Goal: Answer question/provide support

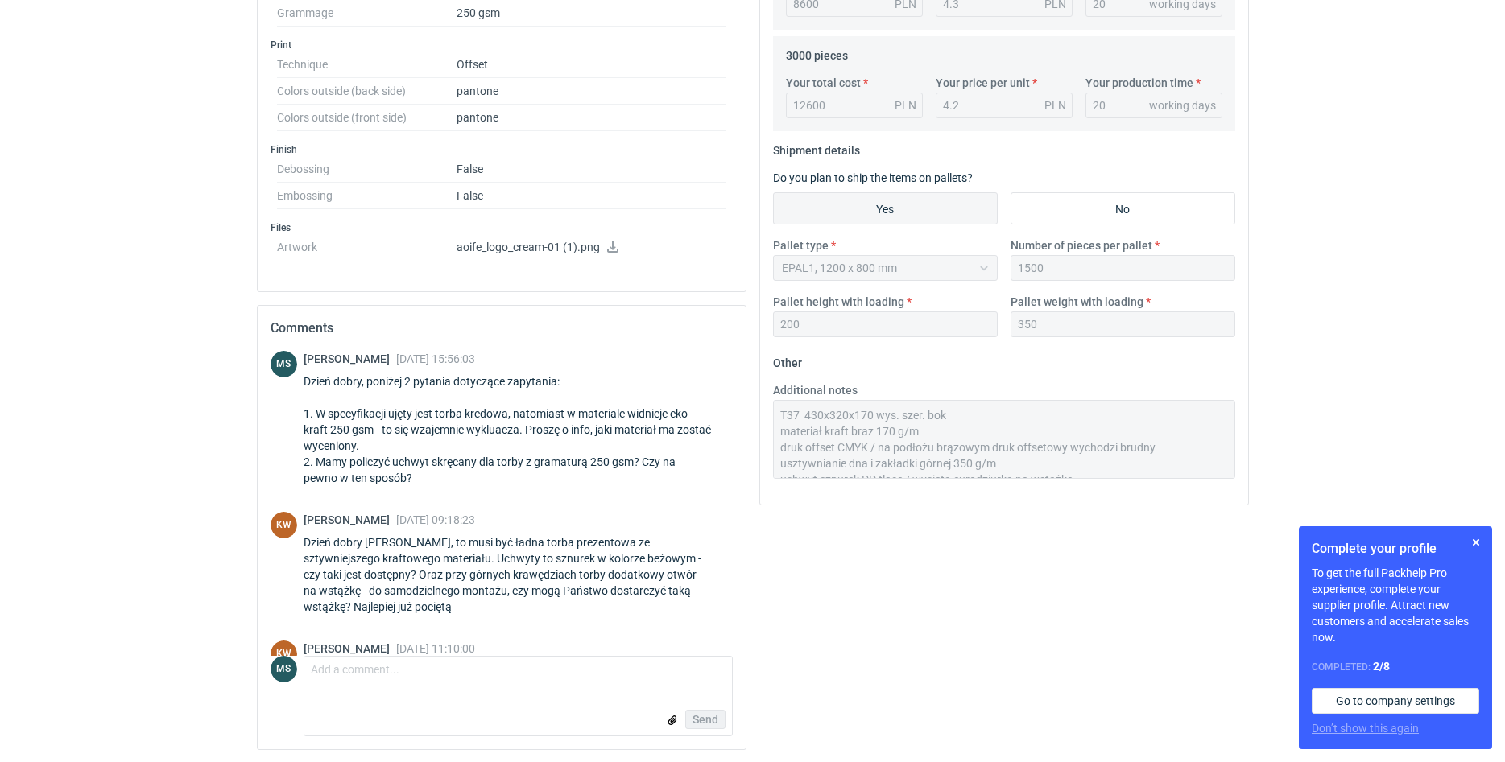
scroll to position [452, 0]
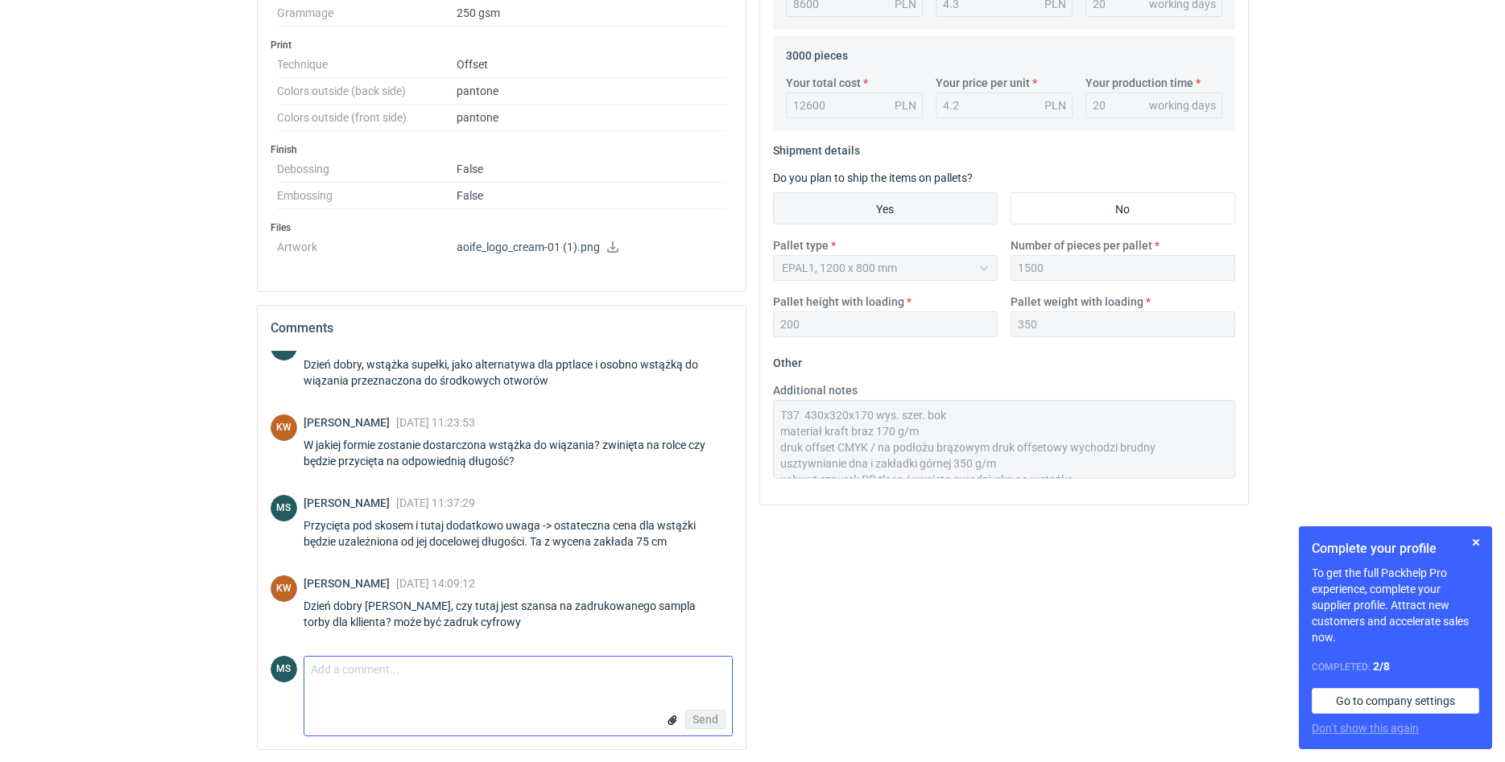
click at [384, 677] on textarea "Comment message" at bounding box center [517, 674] width 427 height 34
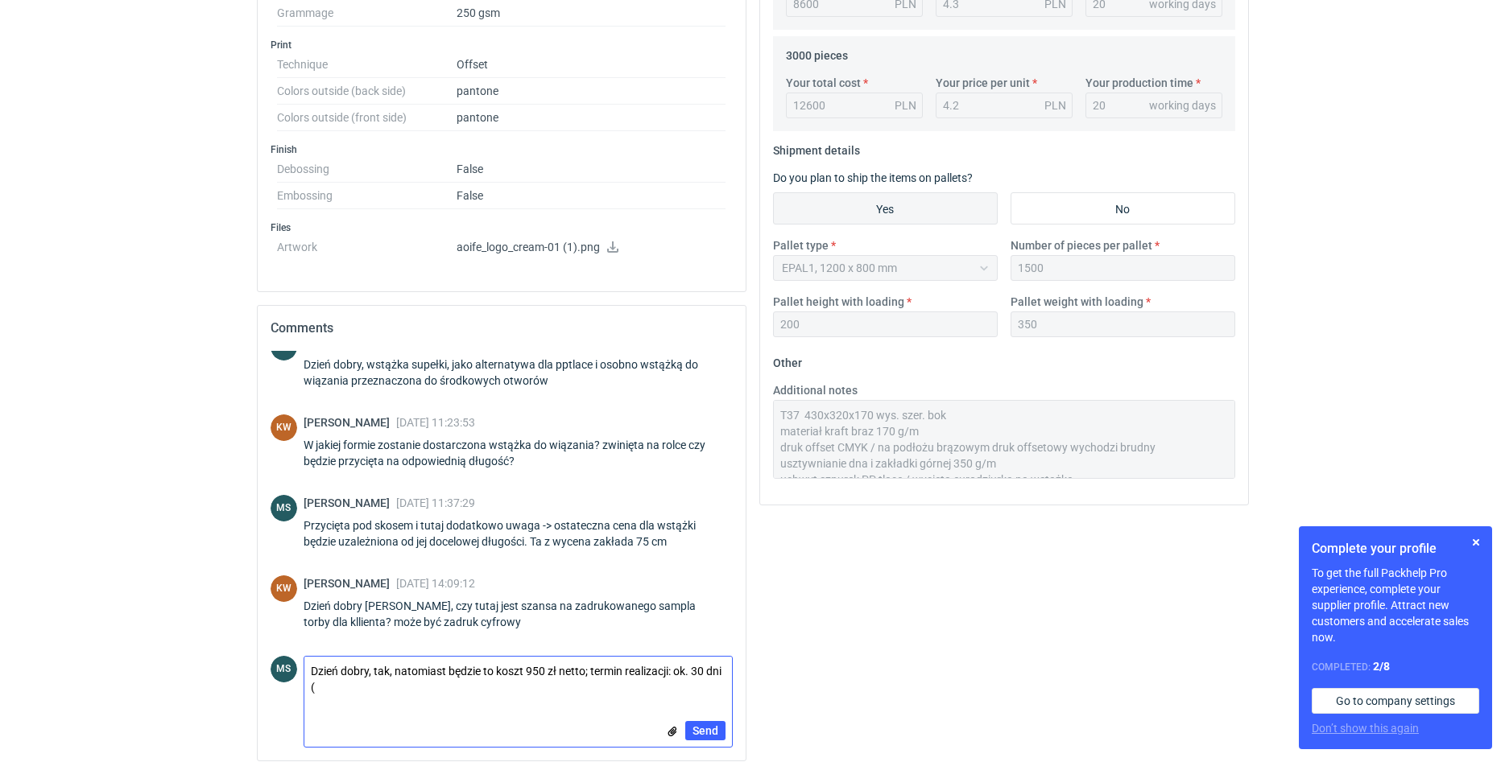
scroll to position [0, 0]
click at [902, 667] on div "Your quote This RFQ is a request for quote estimation . This means it's a reque…" at bounding box center [1004, 116] width 502 height 1316
drag, startPoint x: 497, startPoint y: 684, endPoint x: 419, endPoint y: 685, distance: 77.3
click at [419, 685] on textarea "Dzień dobry, tak, natomiast będzie to koszt 950 zł netto; termin realizacji: ok…" at bounding box center [517, 679] width 427 height 45
type textarea "Dzień dobry, tak, natomiast będzie to koszt 950 zł netto; termin realizacji: ok…"
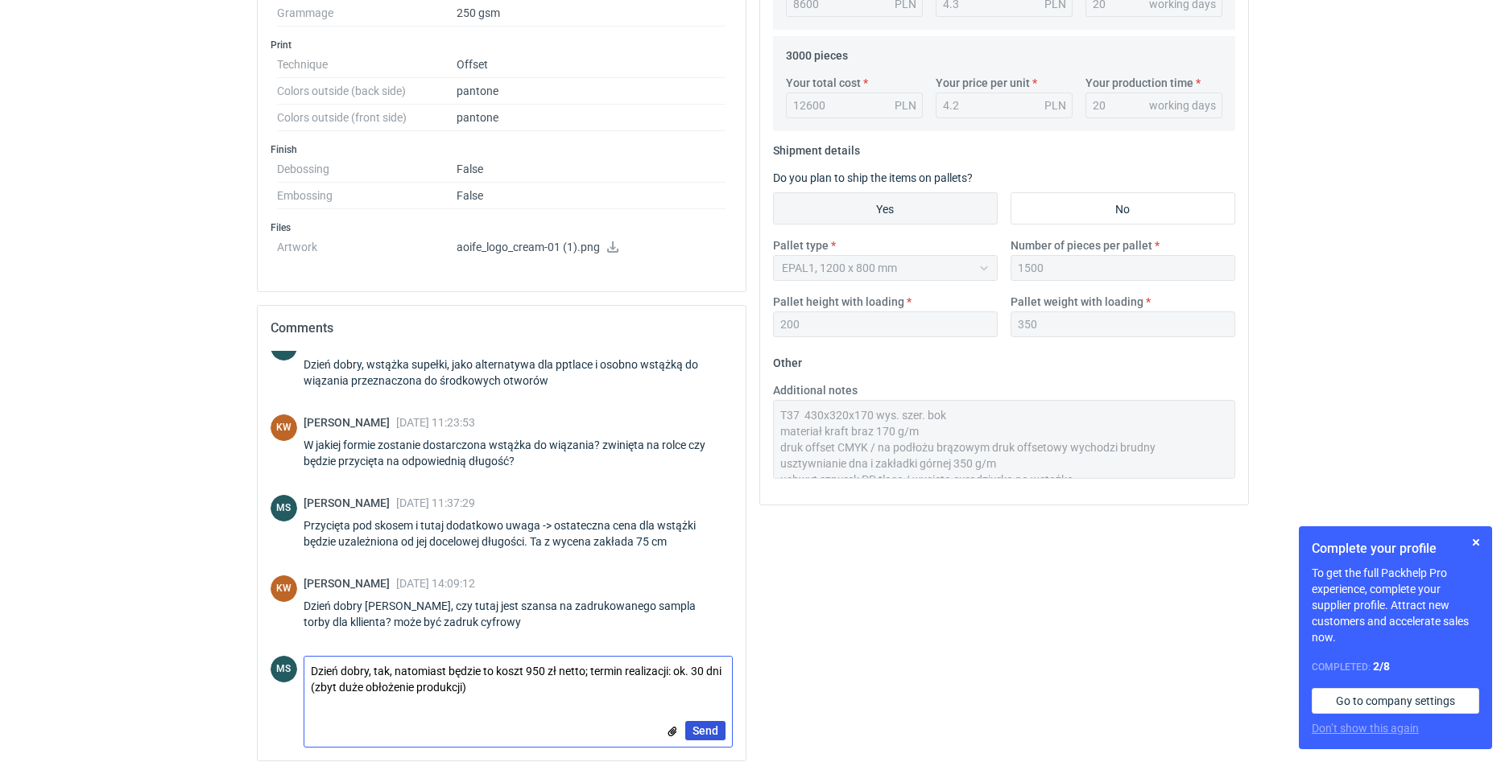
click at [700, 736] on span "Send" at bounding box center [705, 730] width 26 height 11
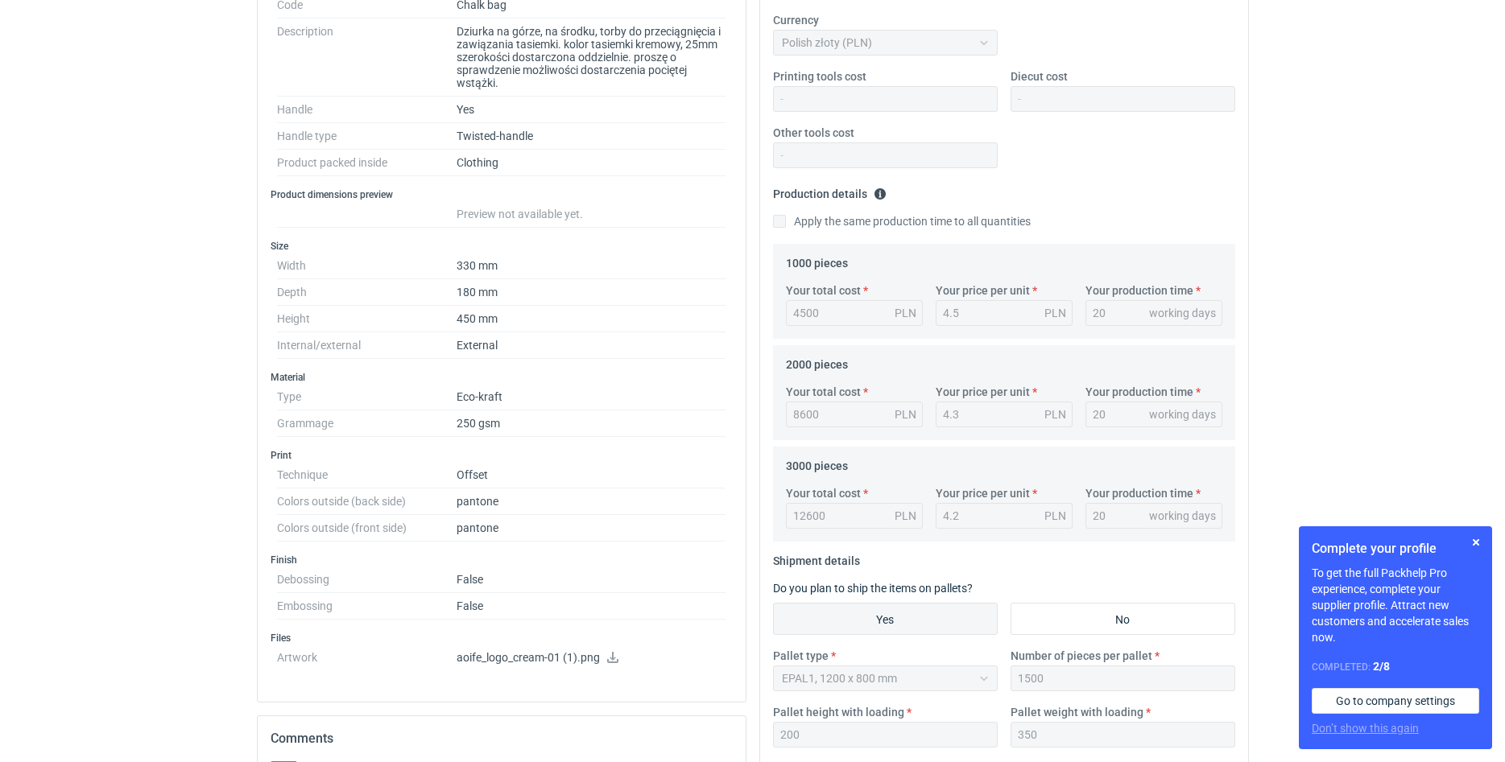
scroll to position [69, 0]
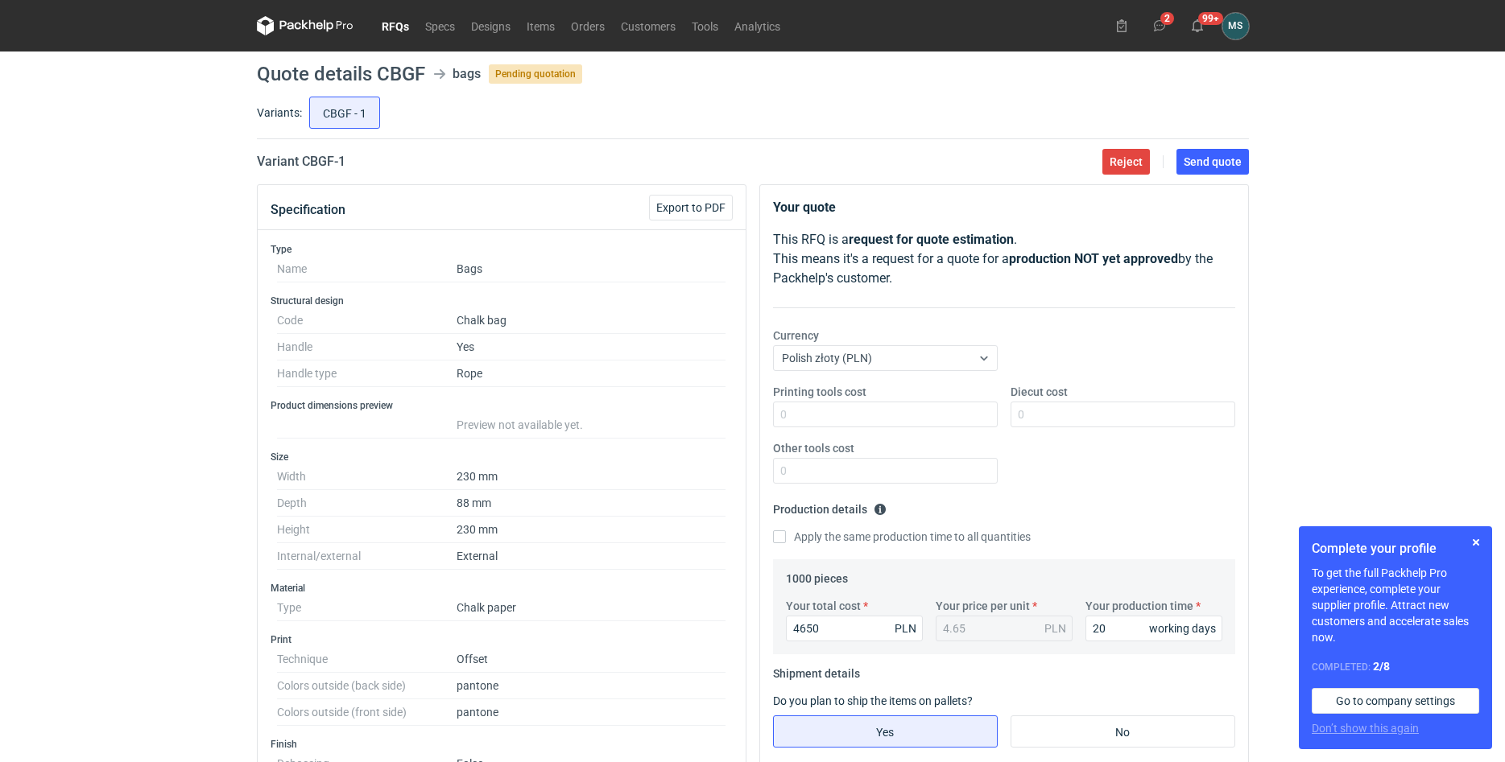
scroll to position [246, 0]
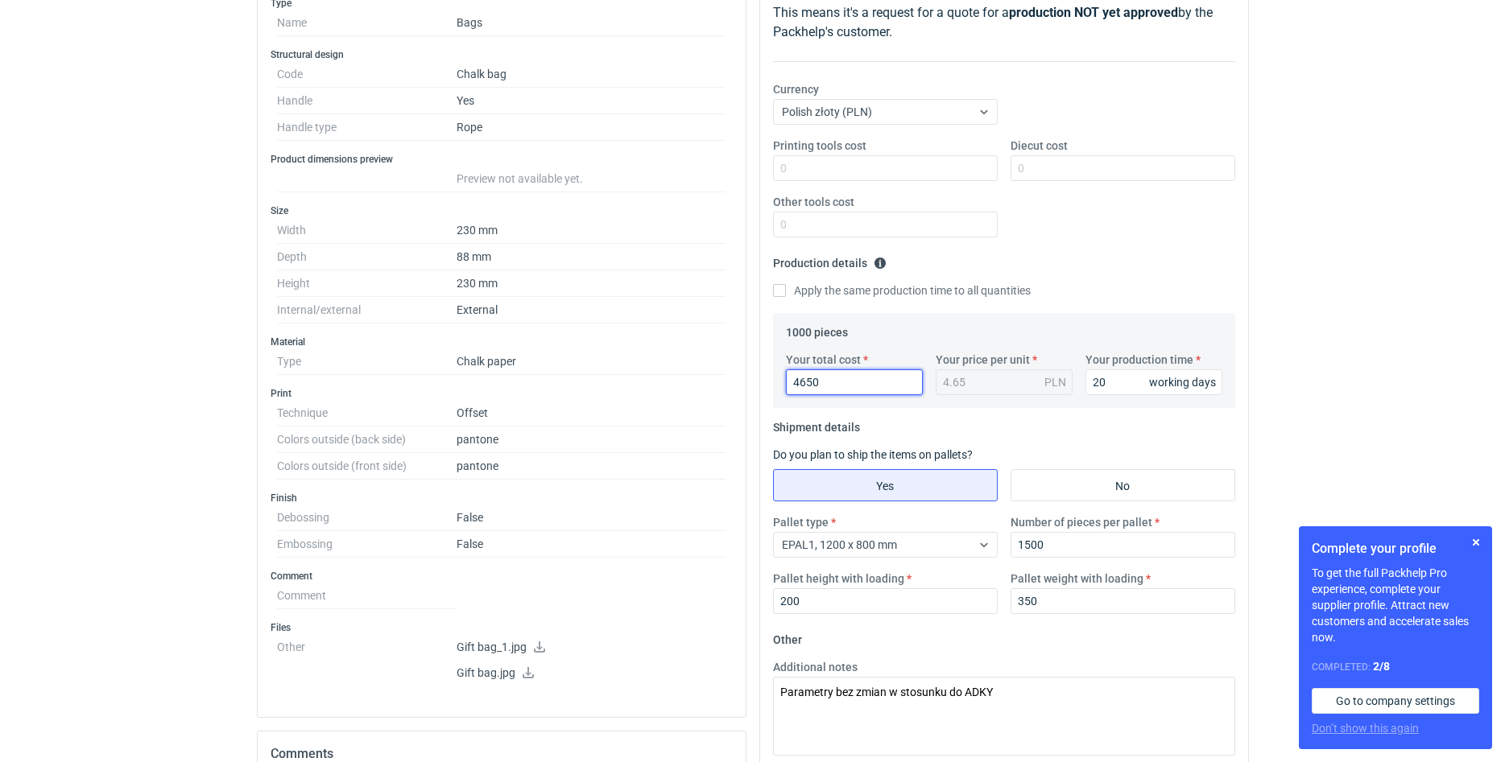
drag, startPoint x: 817, startPoint y: 385, endPoint x: 801, endPoint y: 385, distance: 16.1
click at [801, 385] on input "4650" at bounding box center [854, 383] width 137 height 26
type input "4700"
type input "4.7"
click at [1318, 301] on div "RFQs Specs Designs Items Orders Customers Tools Analytics 2 99+ MS [PERSON_NAME…" at bounding box center [752, 135] width 1505 height 762
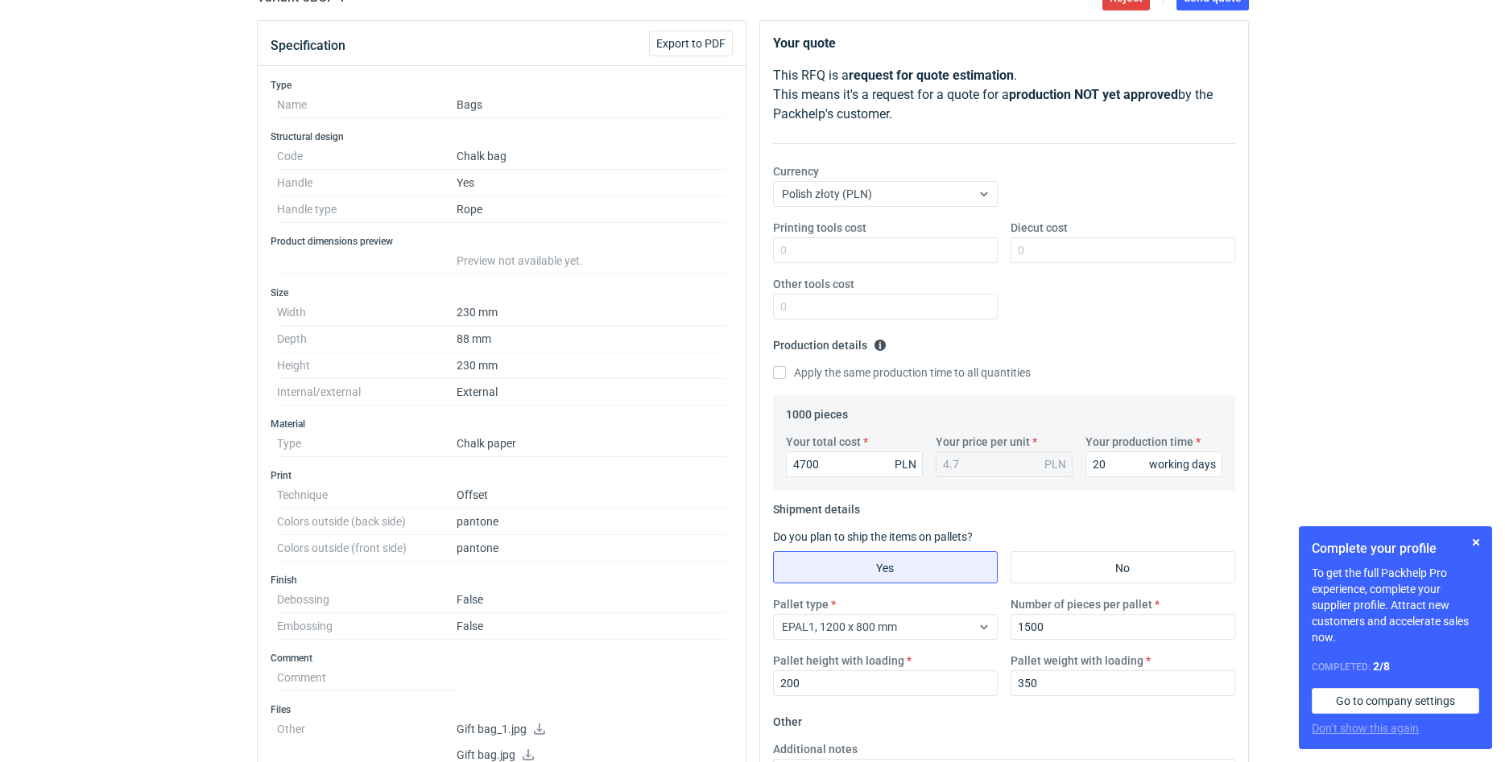
scroll to position [0, 0]
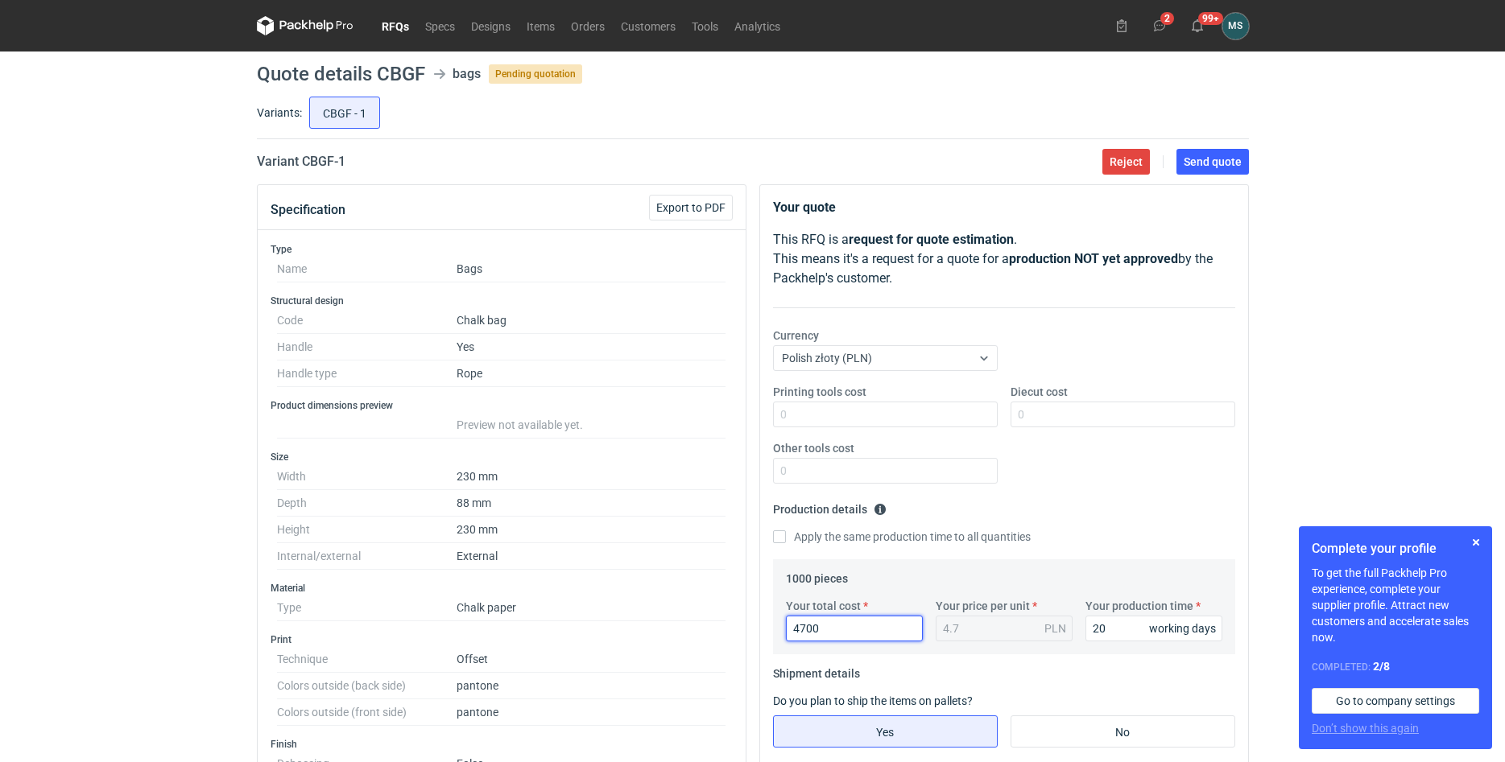
drag, startPoint x: 827, startPoint y: 633, endPoint x: 802, endPoint y: 632, distance: 25.0
click at [802, 632] on input "4700" at bounding box center [854, 629] width 137 height 26
type input "465"
type input "0.47"
type input "4650"
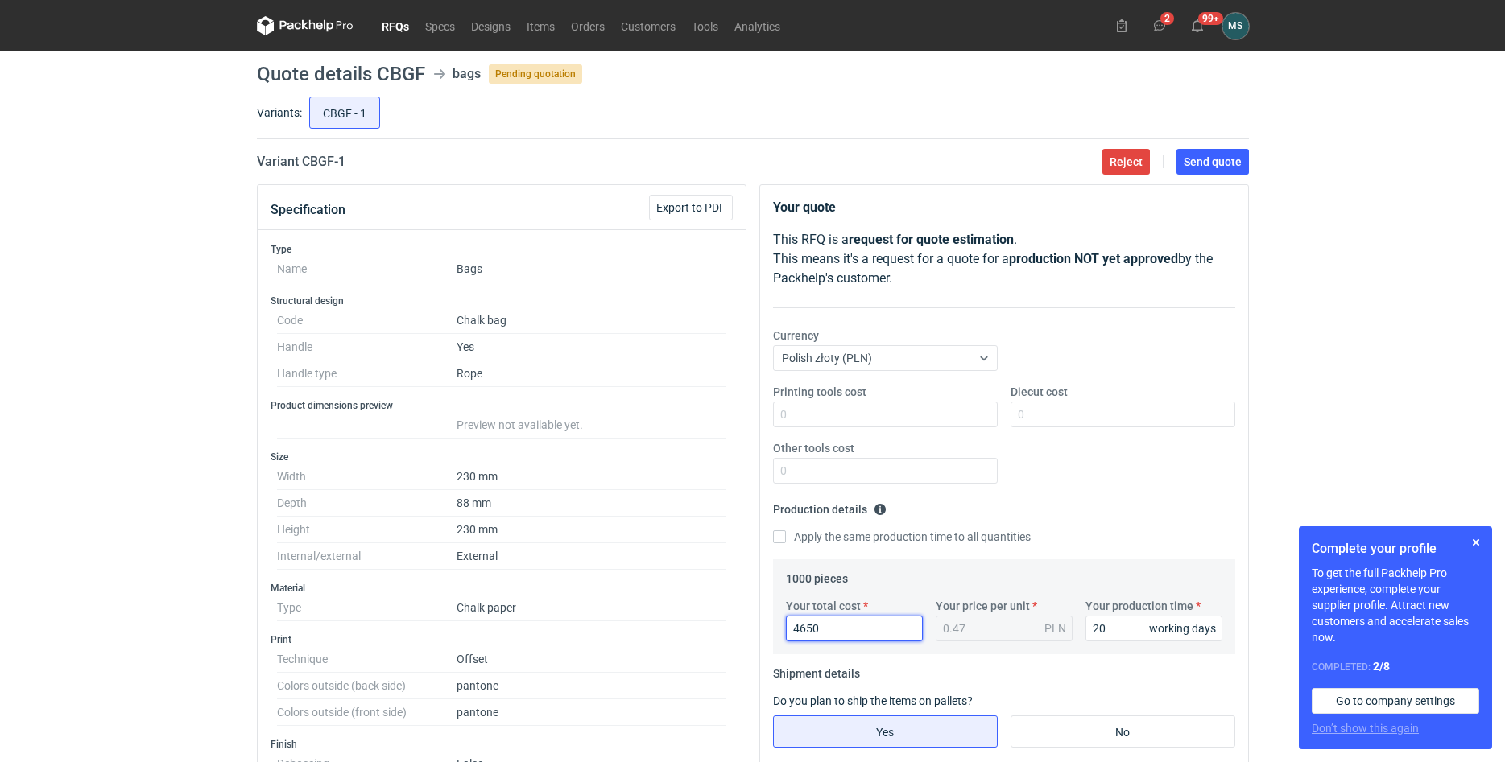
type input "4.65"
drag, startPoint x: 825, startPoint y: 623, endPoint x: 801, endPoint y: 629, distance: 24.8
click at [801, 629] on input "4650" at bounding box center [854, 629] width 137 height 26
type input "4700"
type input "4.7"
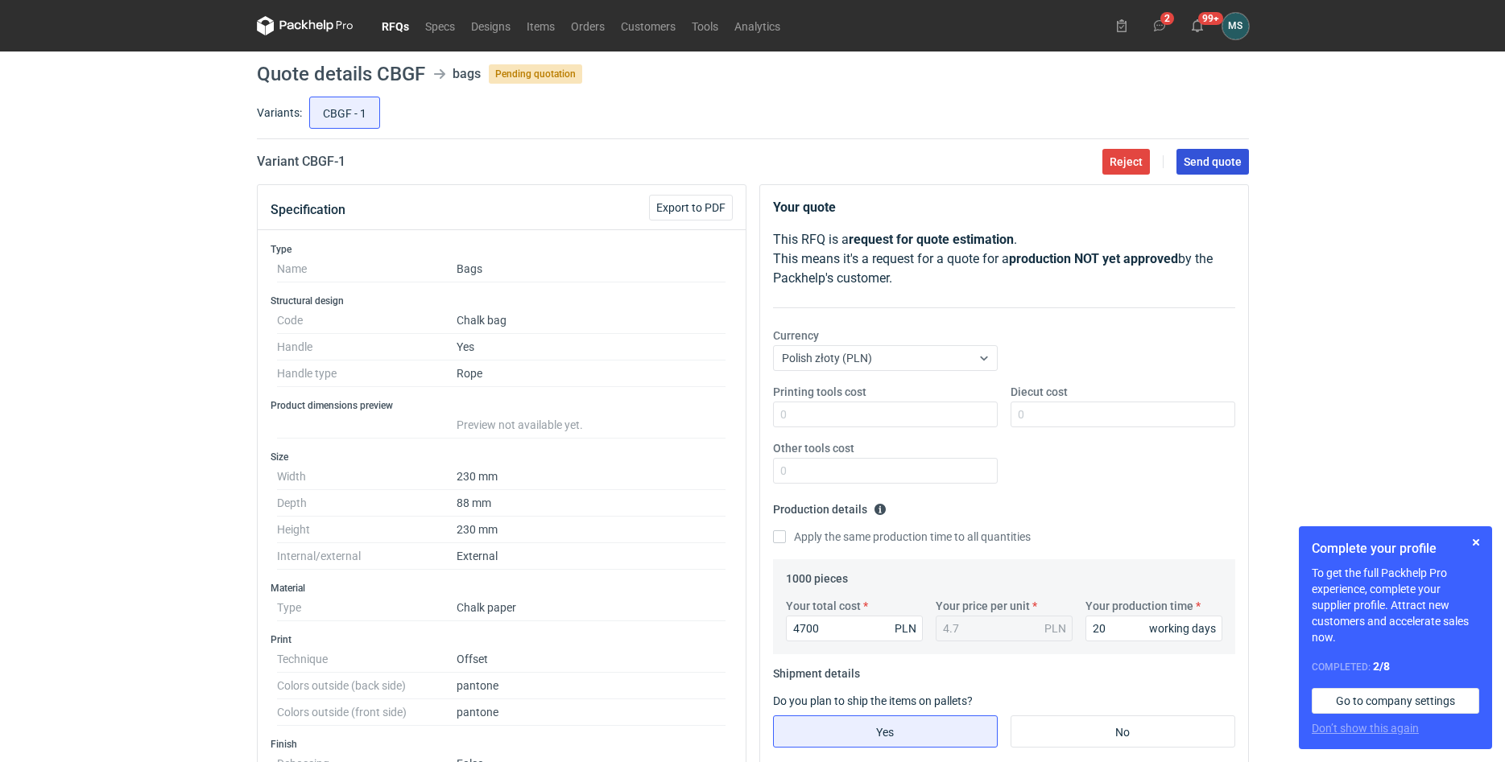
click at [1194, 153] on button "Send quote" at bounding box center [1212, 162] width 72 height 26
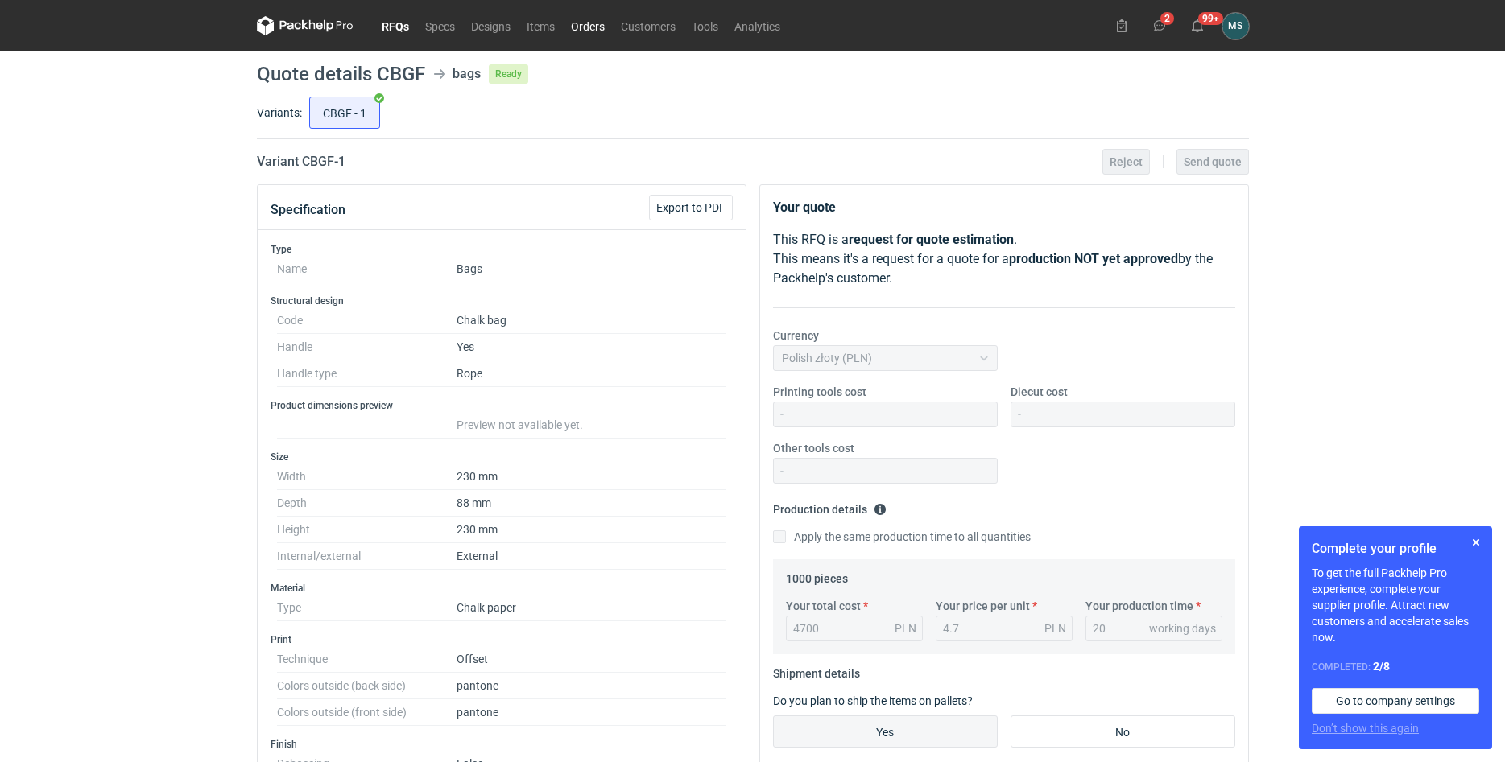
click at [582, 33] on link "Orders" at bounding box center [588, 25] width 50 height 19
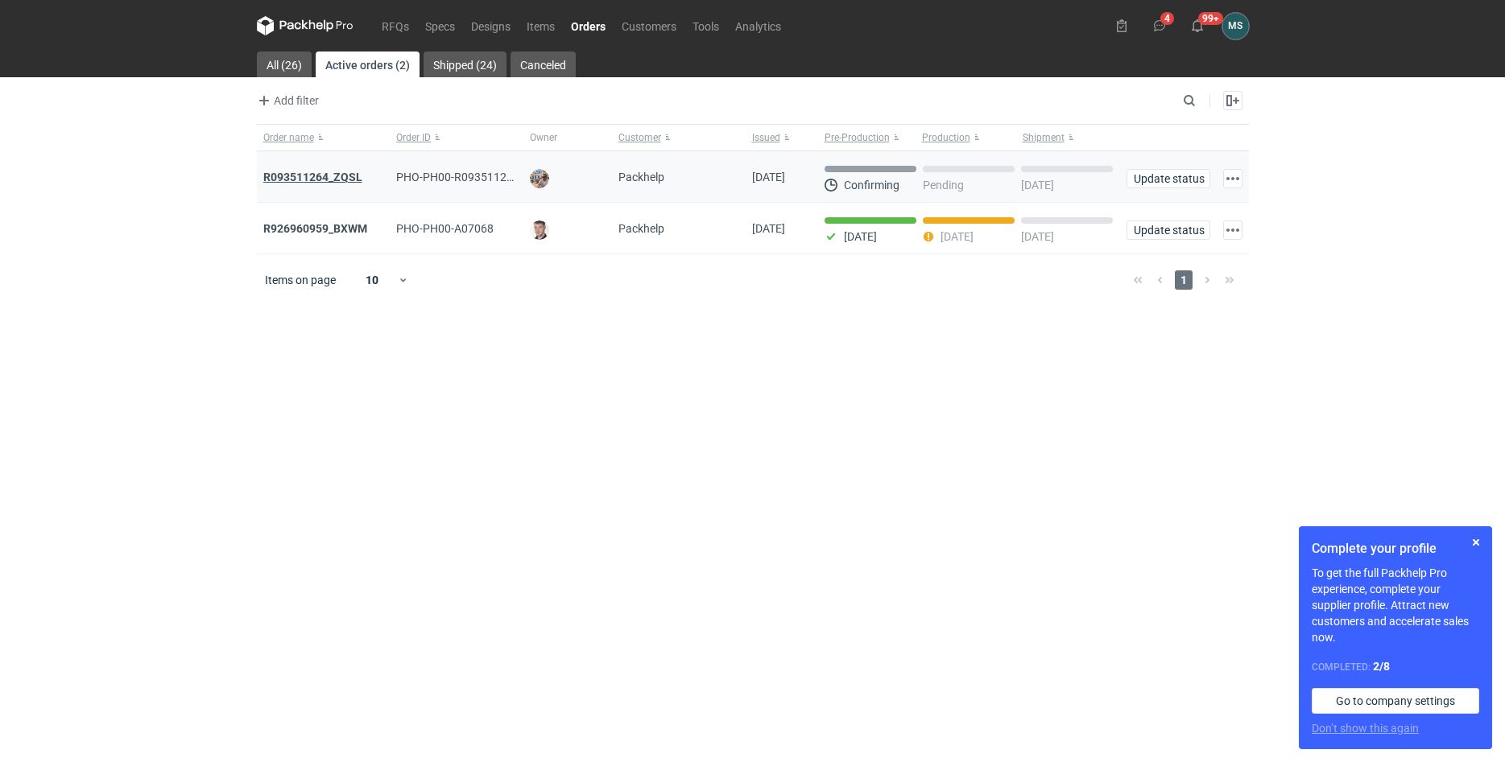
click at [337, 174] on strong "R093511264_ZQSL" at bounding box center [312, 177] width 99 height 13
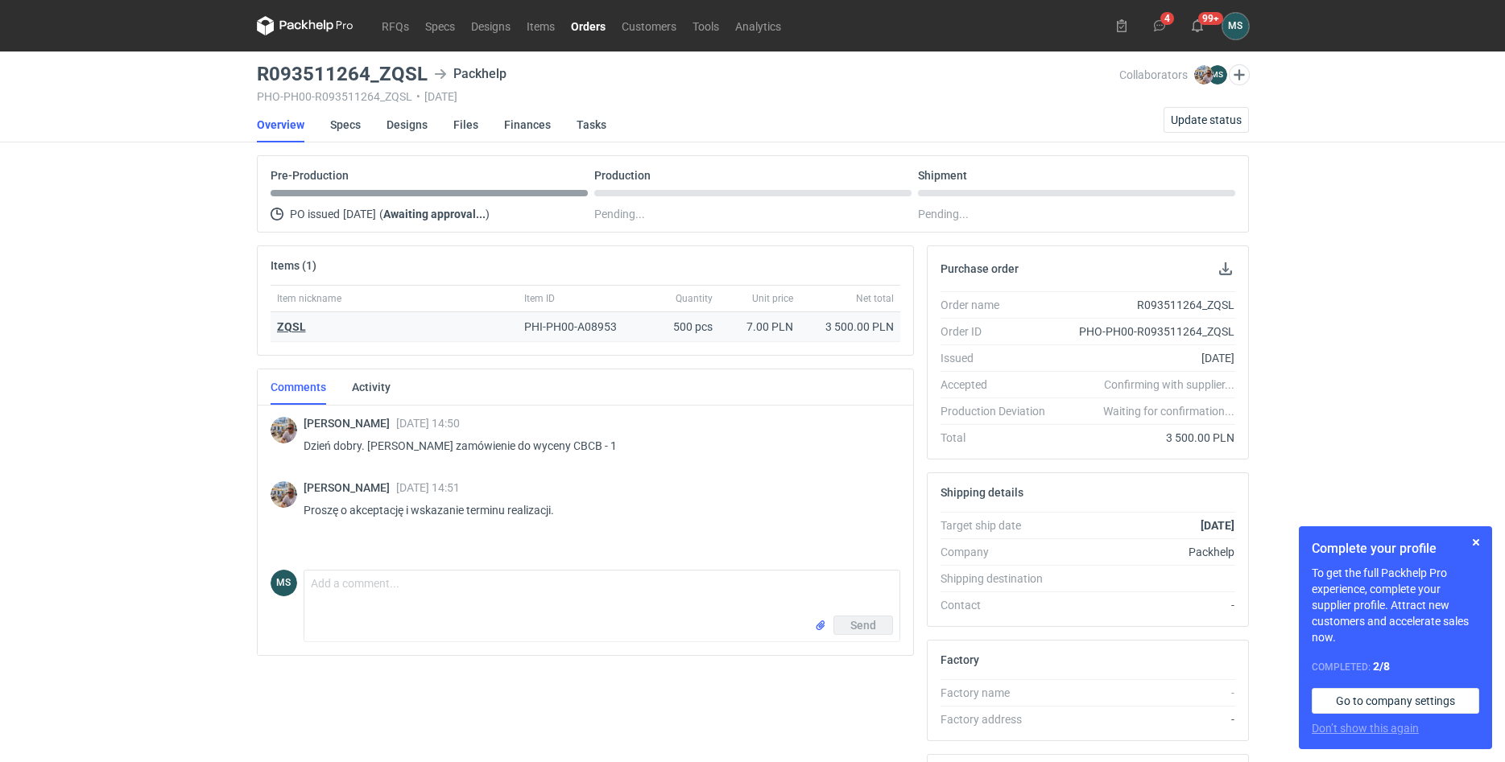
click at [298, 324] on strong "ZQSL" at bounding box center [291, 326] width 29 height 13
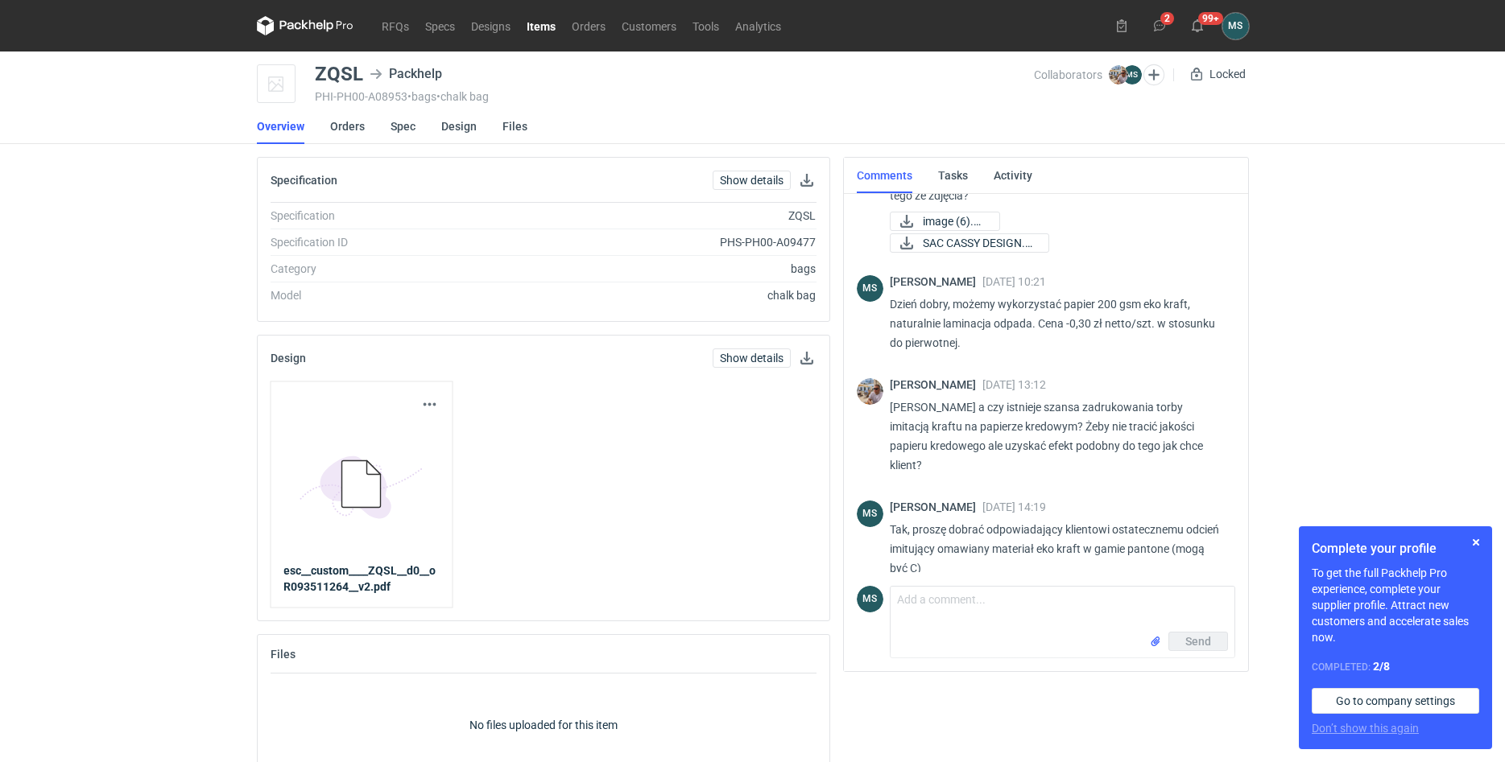
scroll to position [507, 0]
click at [356, 573] on strong "esc__custom____ZQSL__d0__oR093511264__v2.pdf" at bounding box center [359, 578] width 152 height 29
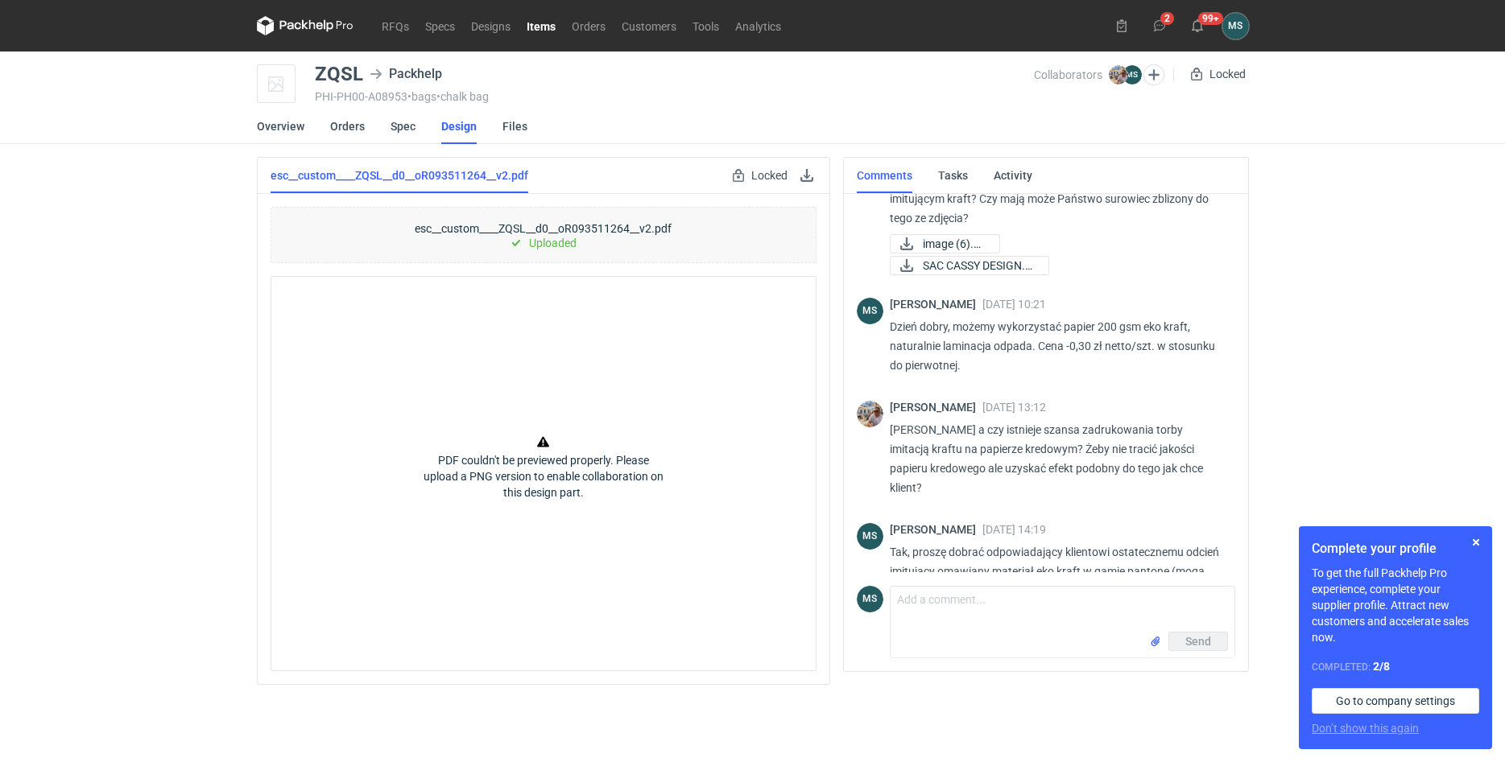
scroll to position [507, 0]
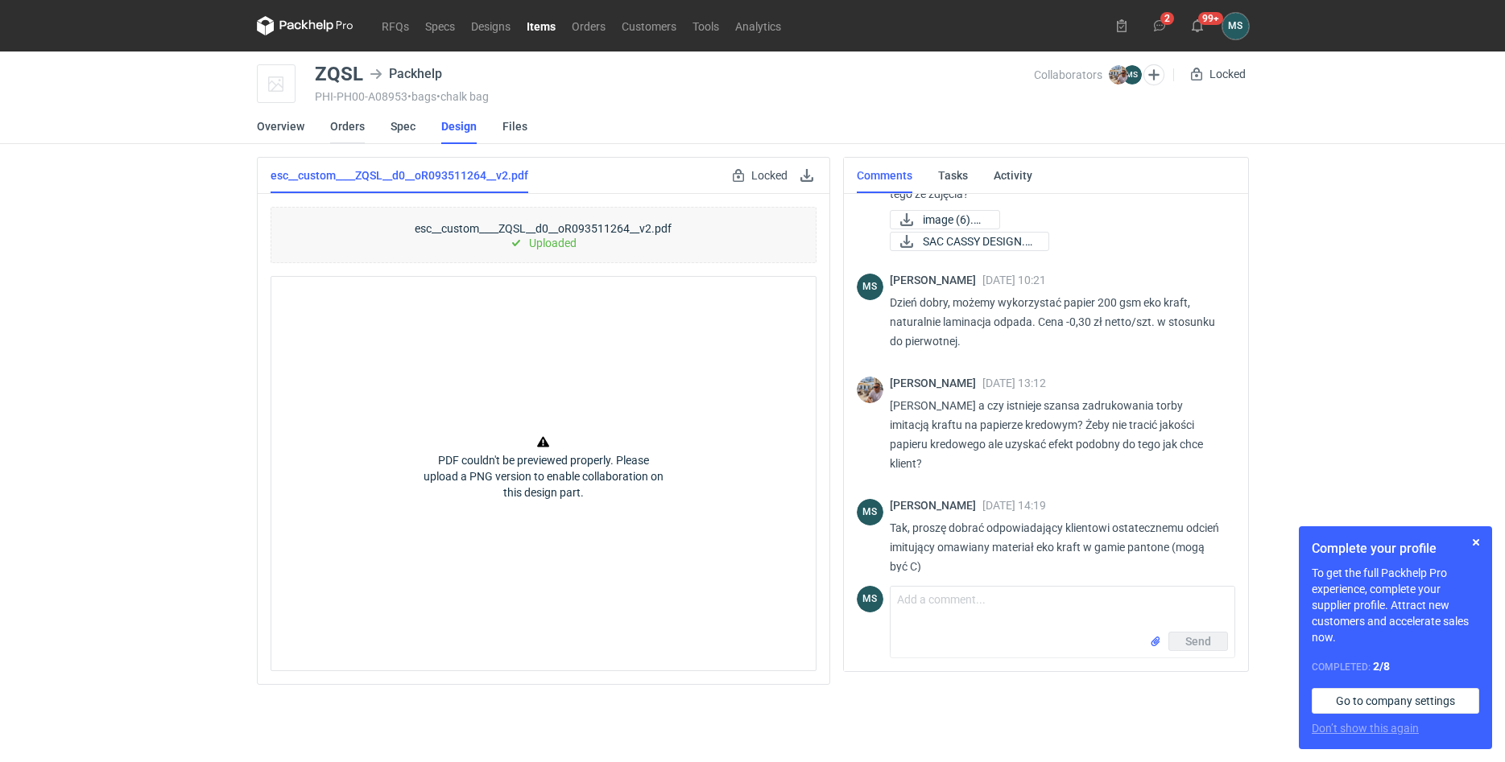
click at [356, 134] on link "Orders" at bounding box center [347, 126] width 35 height 35
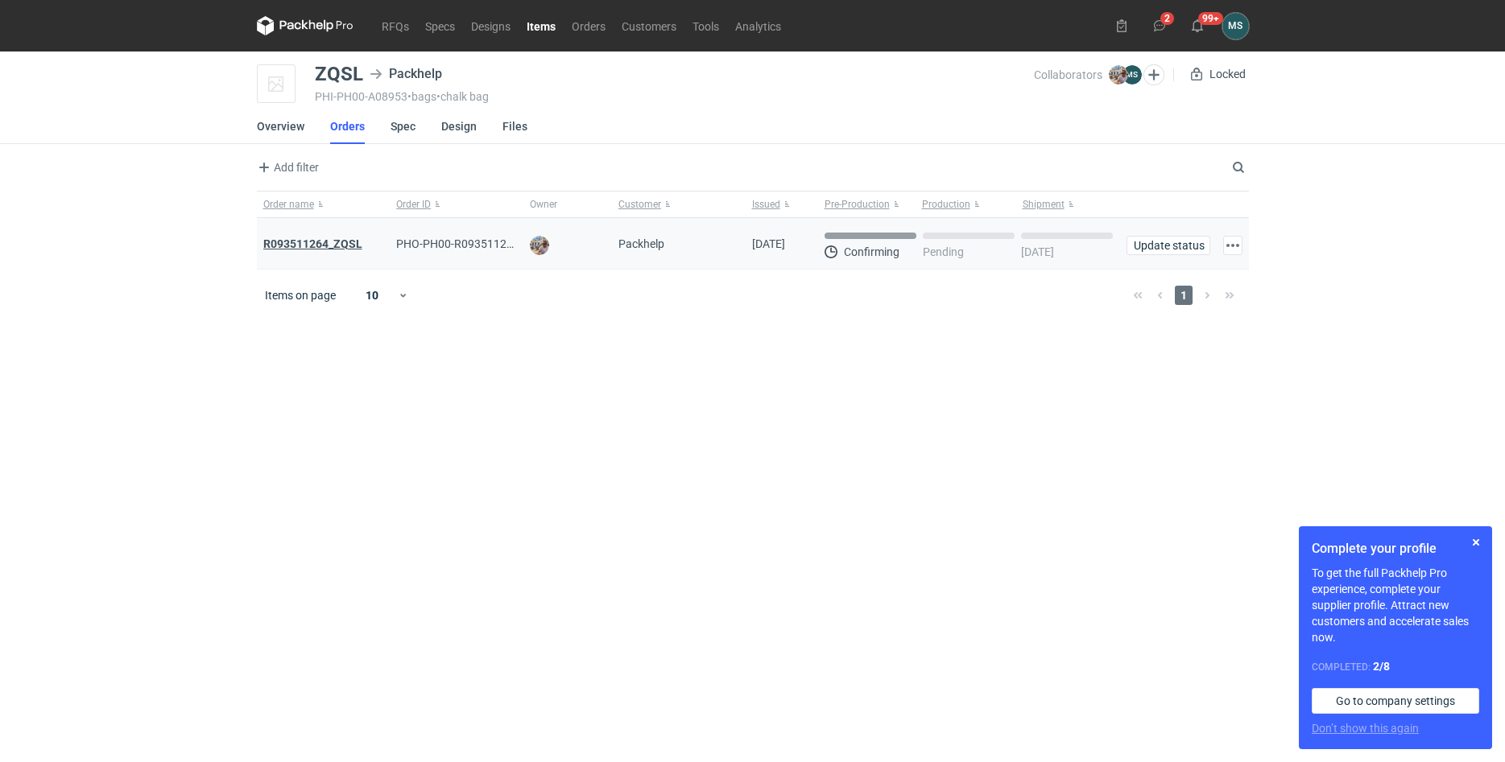
click at [319, 248] on strong "R093511264_ZQSL" at bounding box center [312, 243] width 99 height 13
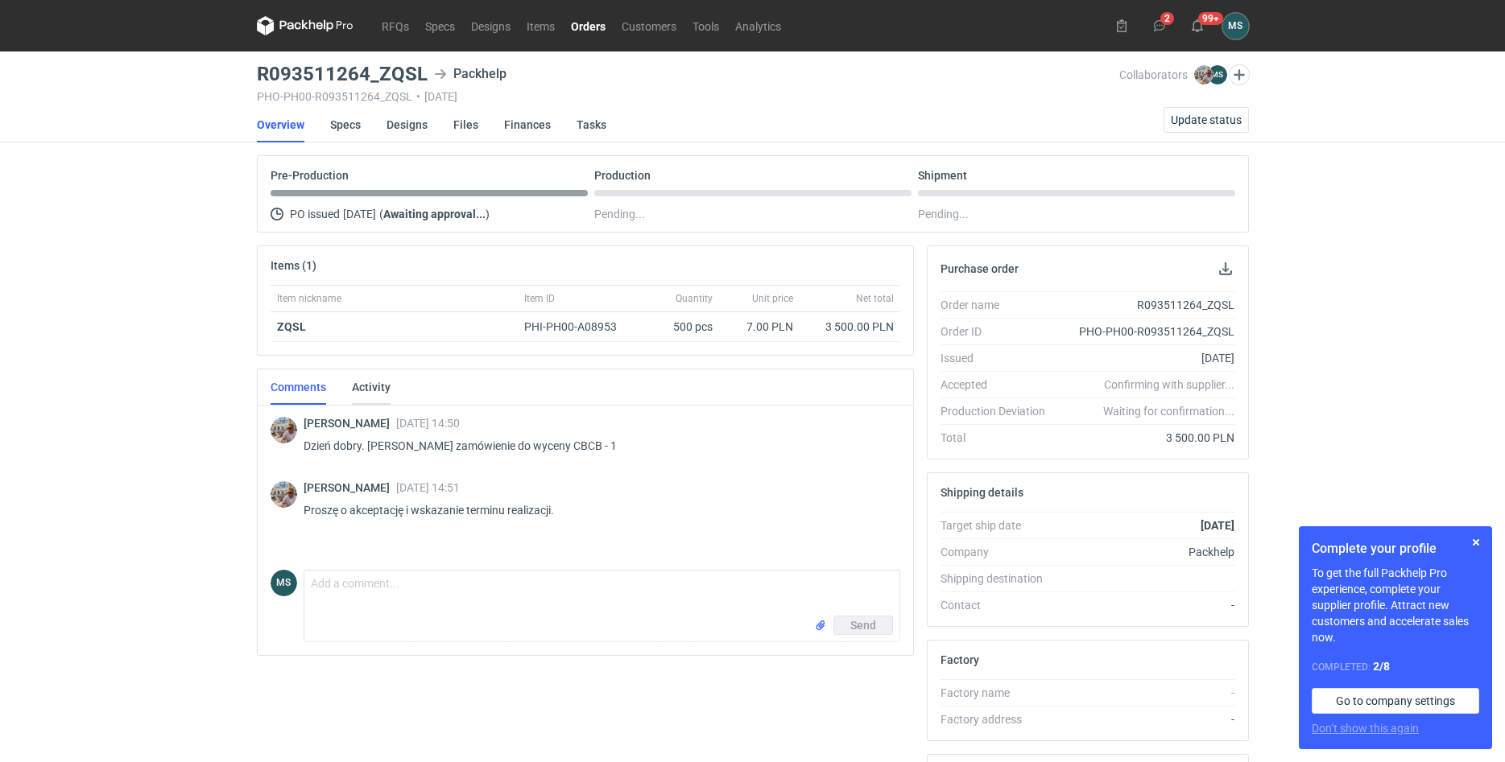
click at [378, 390] on link "Activity" at bounding box center [371, 387] width 39 height 35
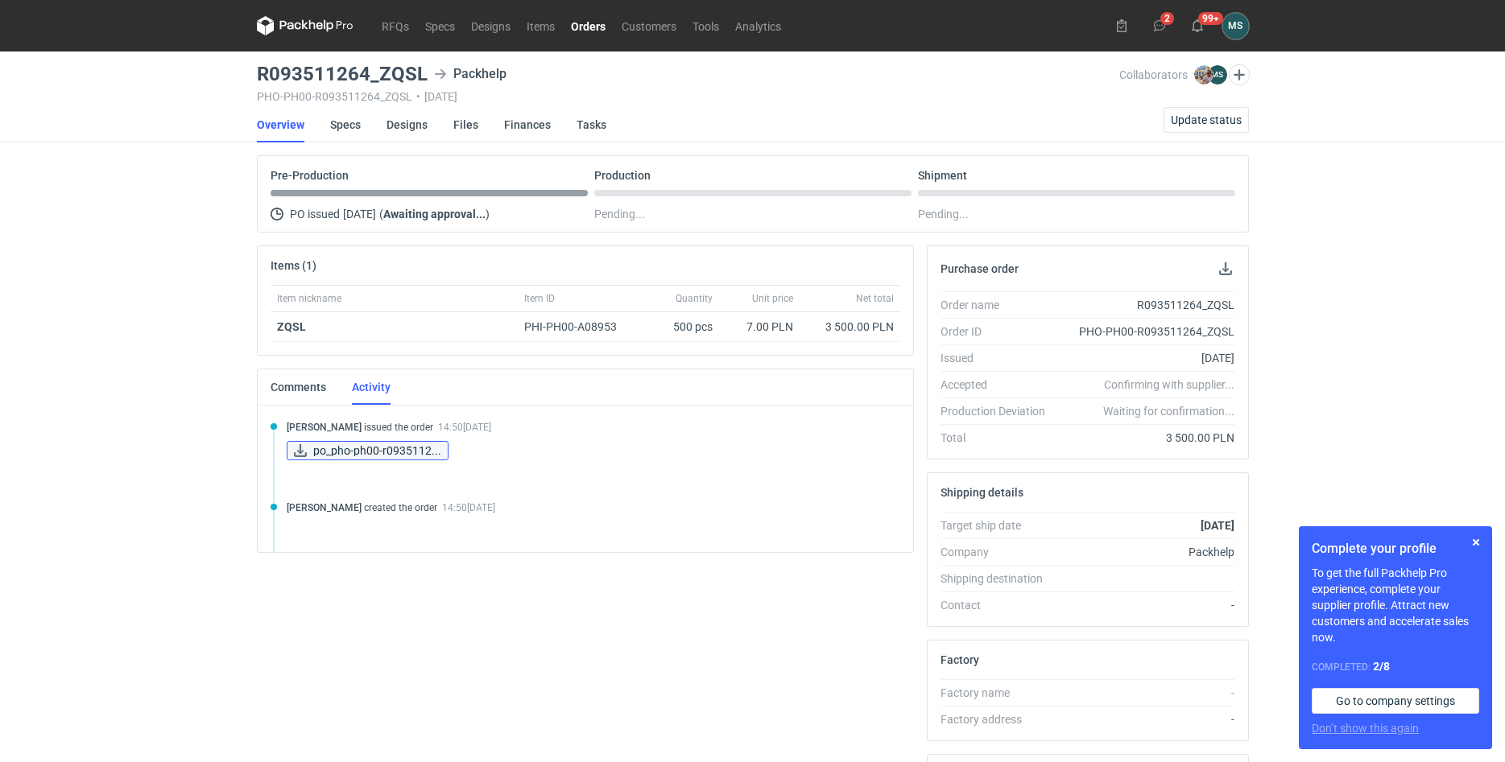
click at [351, 448] on span "po_pho-ph00-r0935112..." at bounding box center [377, 450] width 128 height 13
click at [351, 120] on link "Specs" at bounding box center [345, 124] width 31 height 35
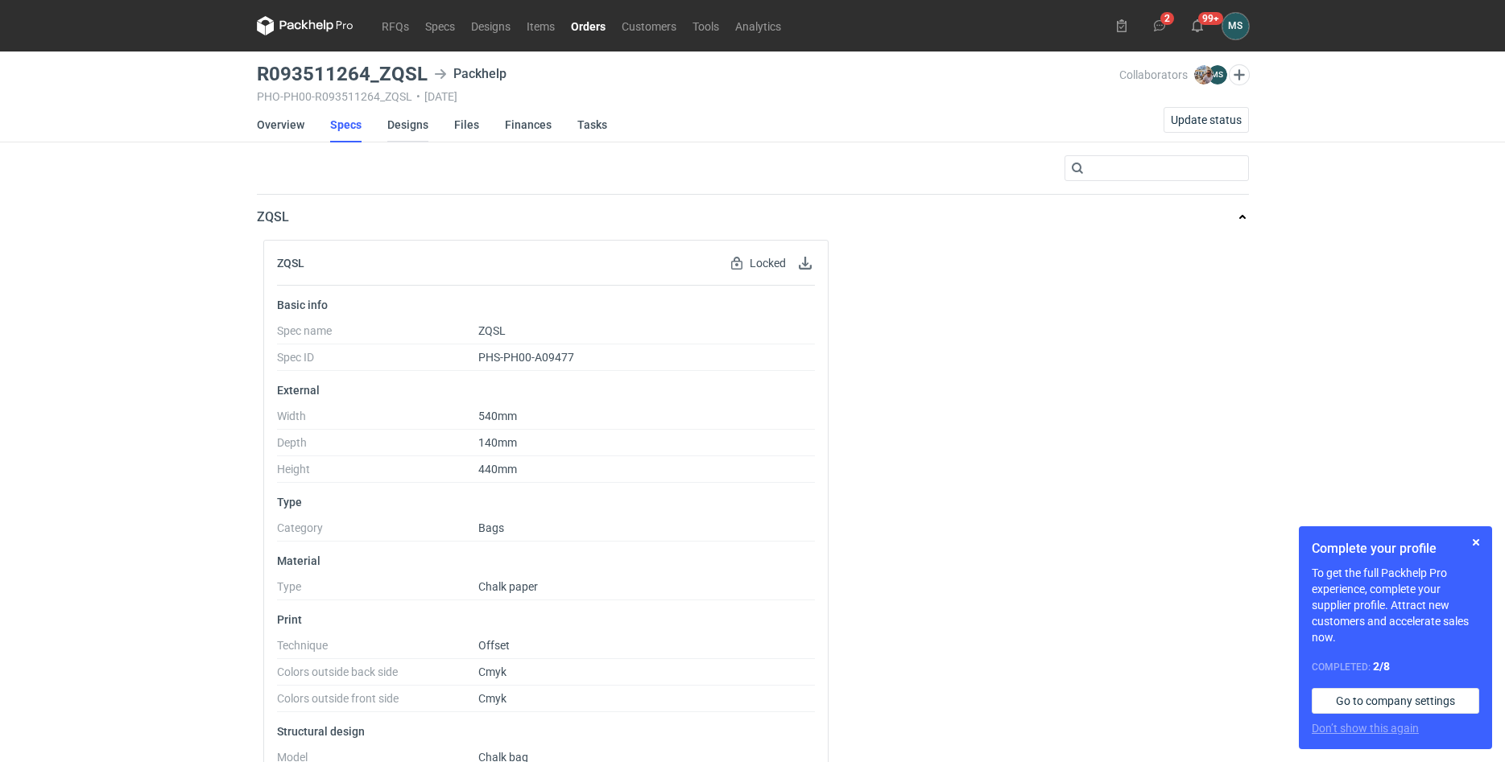
click at [408, 126] on link "Designs" at bounding box center [407, 124] width 41 height 35
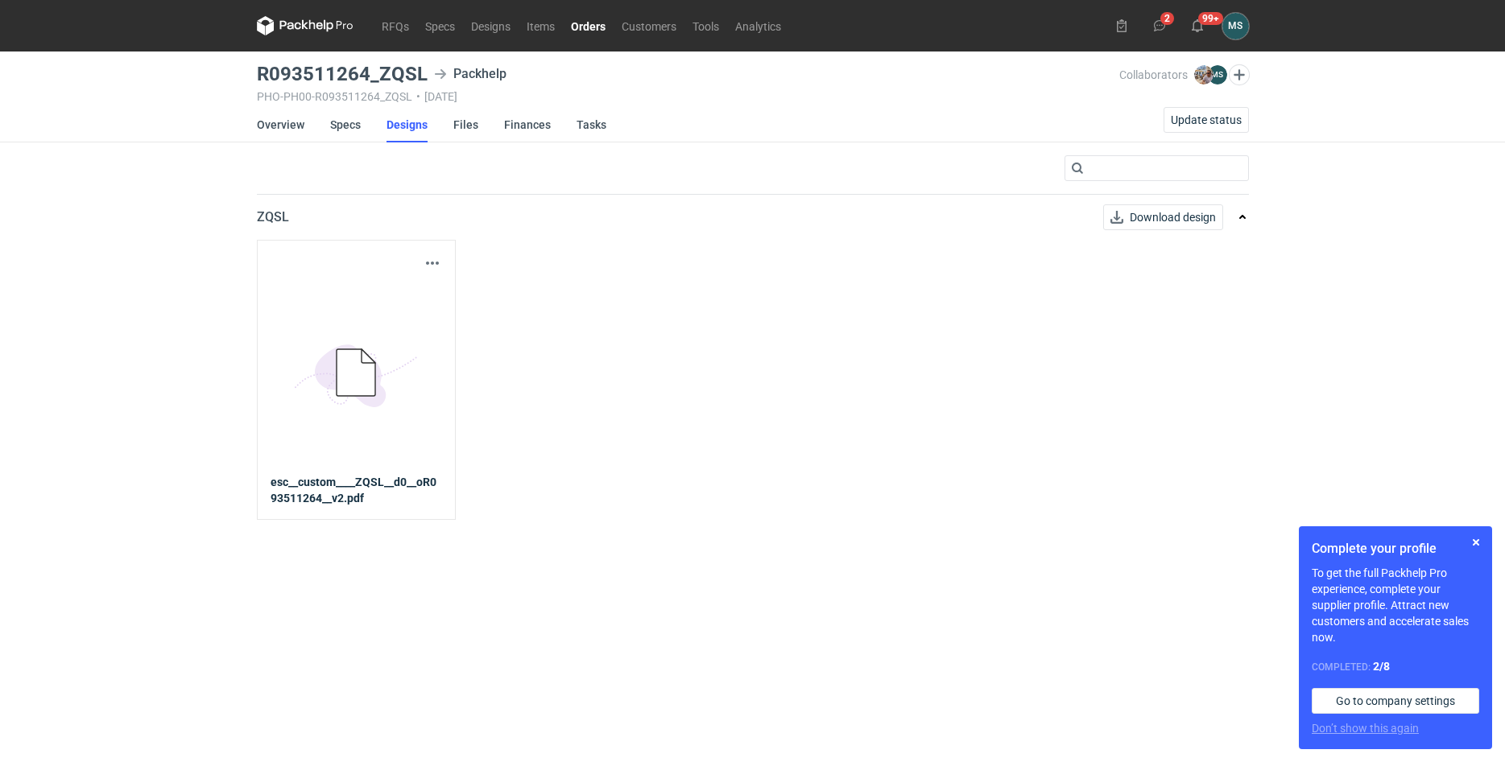
click at [361, 424] on icon "5BD5AC33-3523-40E7-9262-1BFF0AD53D48@1x" at bounding box center [355, 373] width 129 height 129
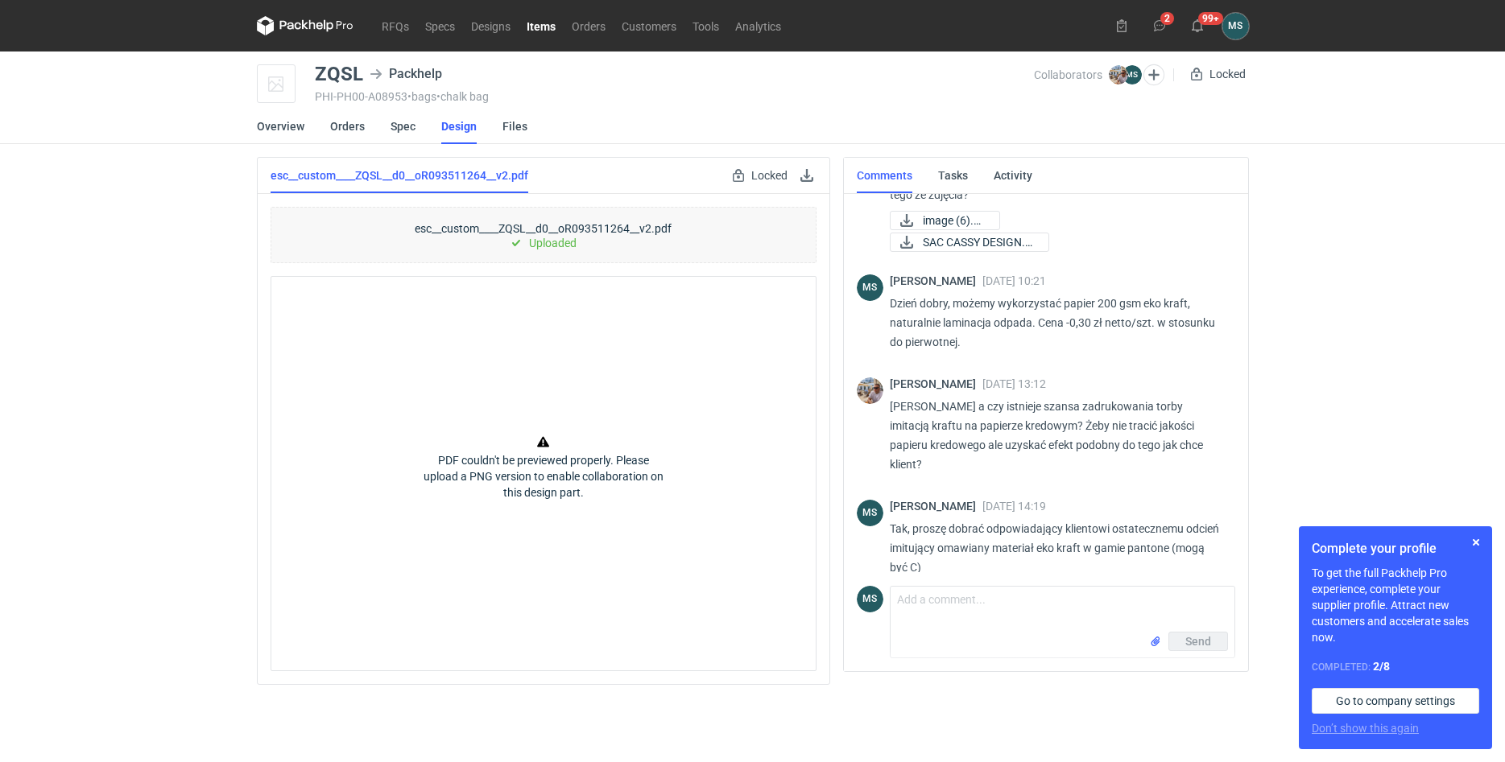
scroll to position [507, 0]
click at [533, 247] on p "Uploaded" at bounding box center [552, 243] width 47 height 13
click at [571, 242] on p "Uploaded" at bounding box center [552, 243] width 47 height 13
click at [570, 243] on p "Uploaded" at bounding box center [552, 243] width 47 height 13
click at [813, 180] on link at bounding box center [806, 175] width 19 height 19
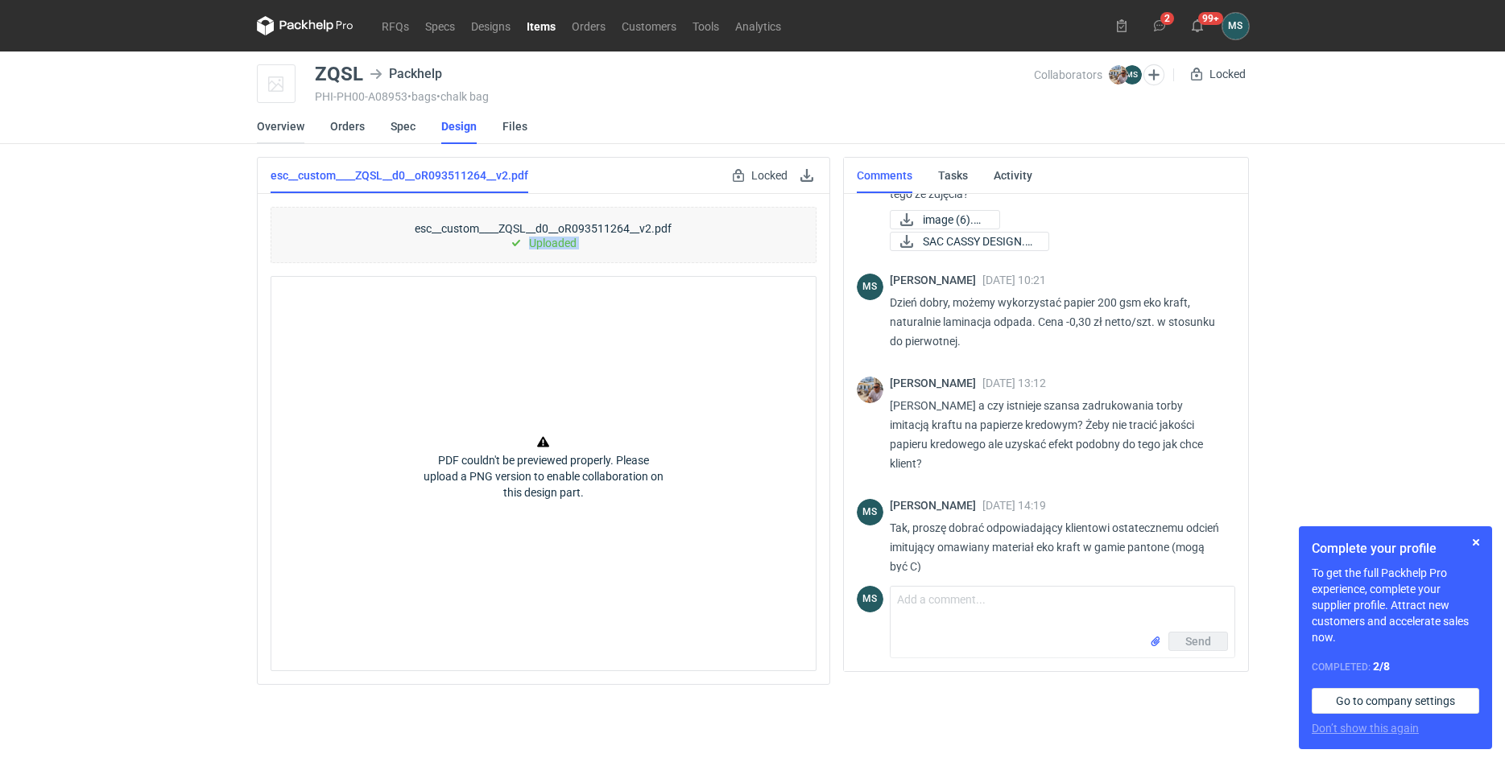
click at [287, 125] on link "Overview" at bounding box center [280, 126] width 47 height 35
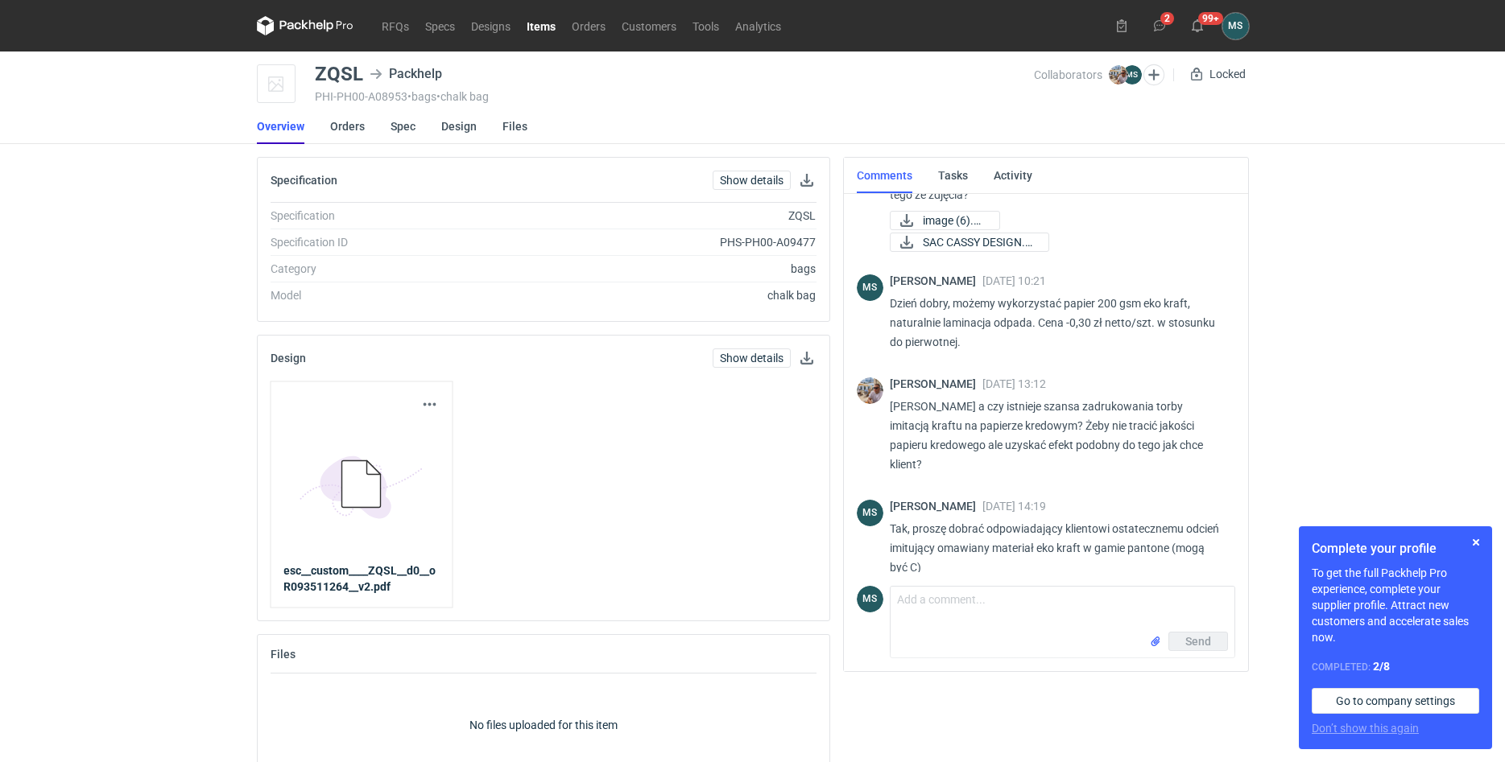
scroll to position [507, 0]
click at [357, 129] on link "Orders" at bounding box center [347, 126] width 35 height 35
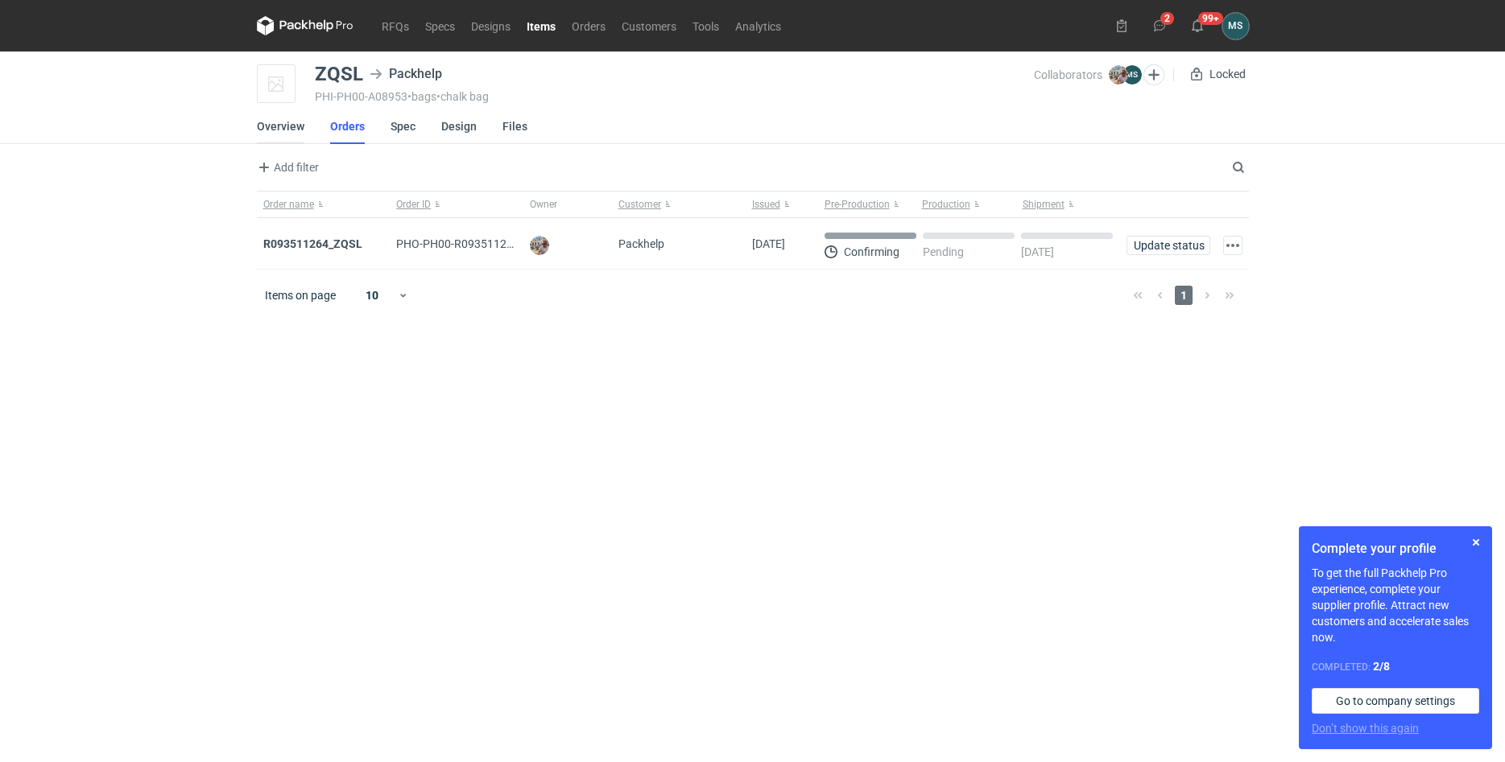
click at [299, 135] on link "Overview" at bounding box center [280, 126] width 47 height 35
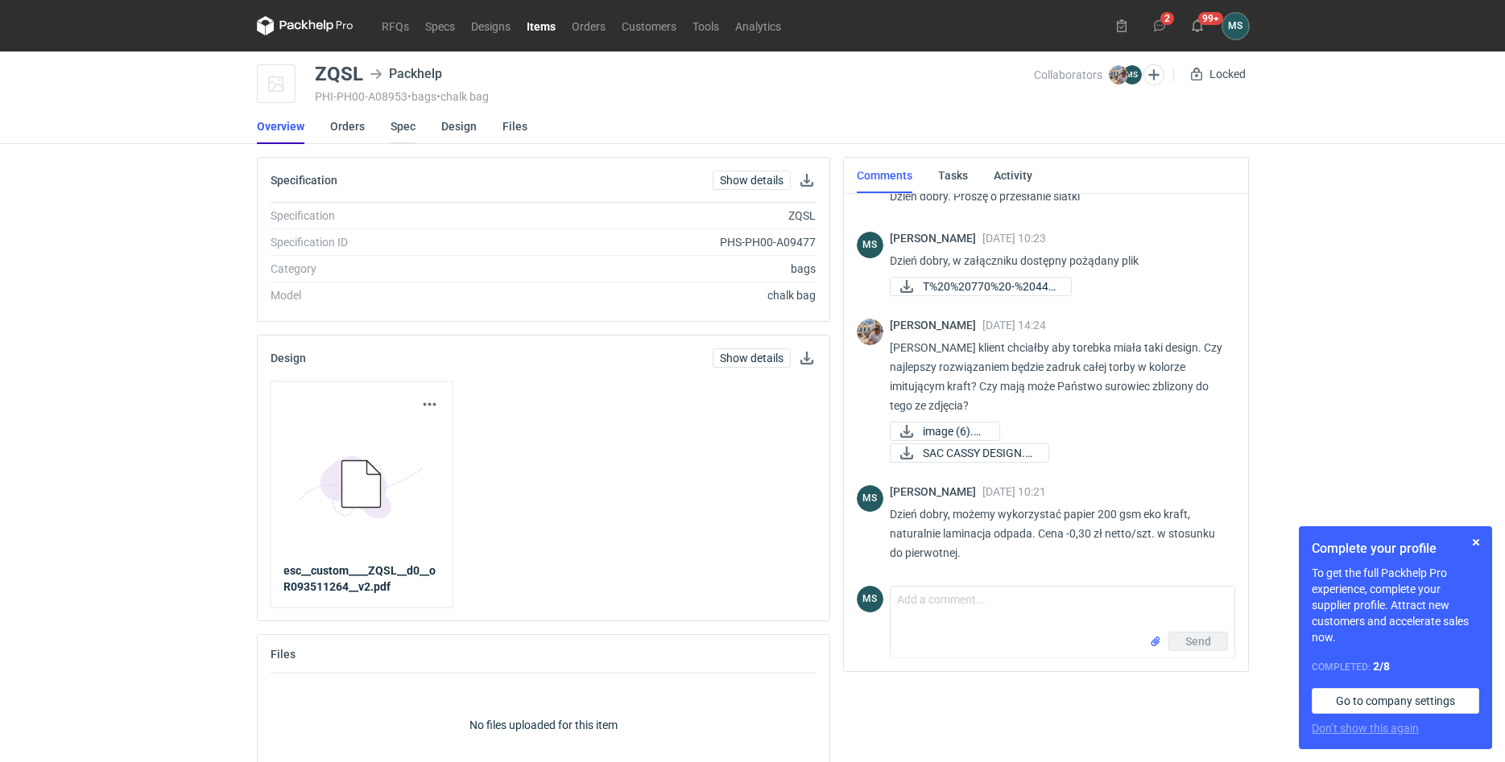
scroll to position [492, 0]
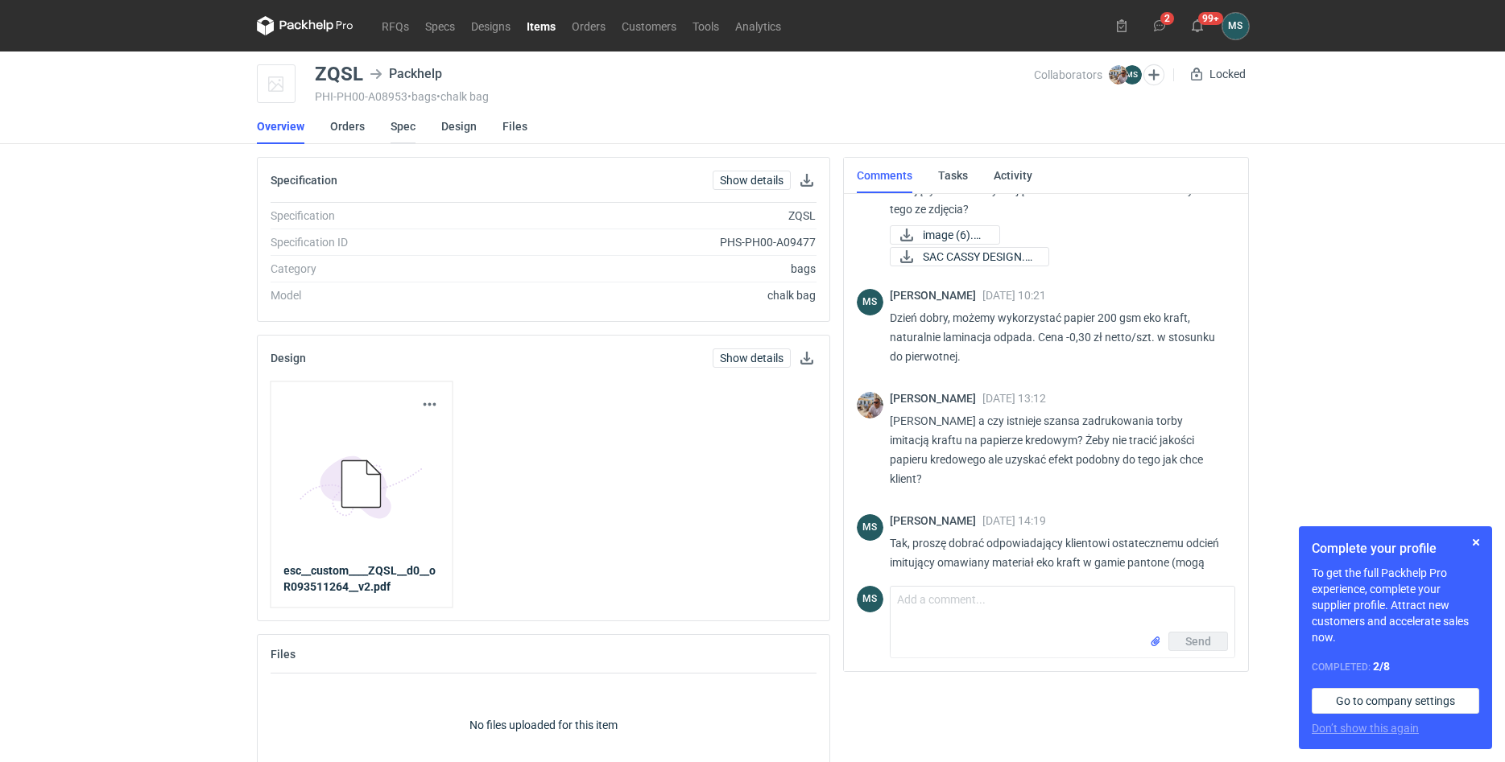
click at [395, 136] on link "Spec" at bounding box center [402, 126] width 25 height 35
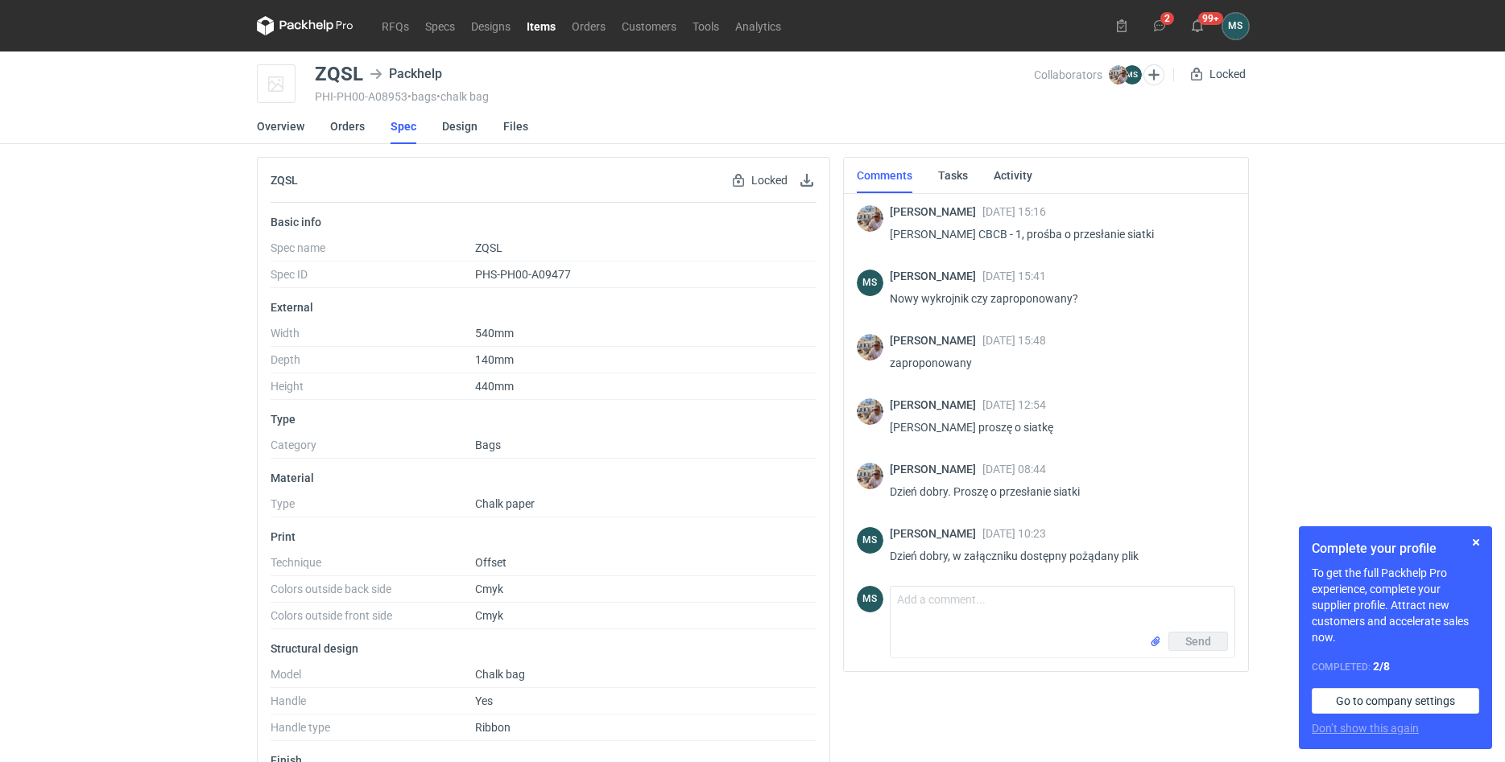
scroll to position [118, 0]
